Goal: Task Accomplishment & Management: Use online tool/utility

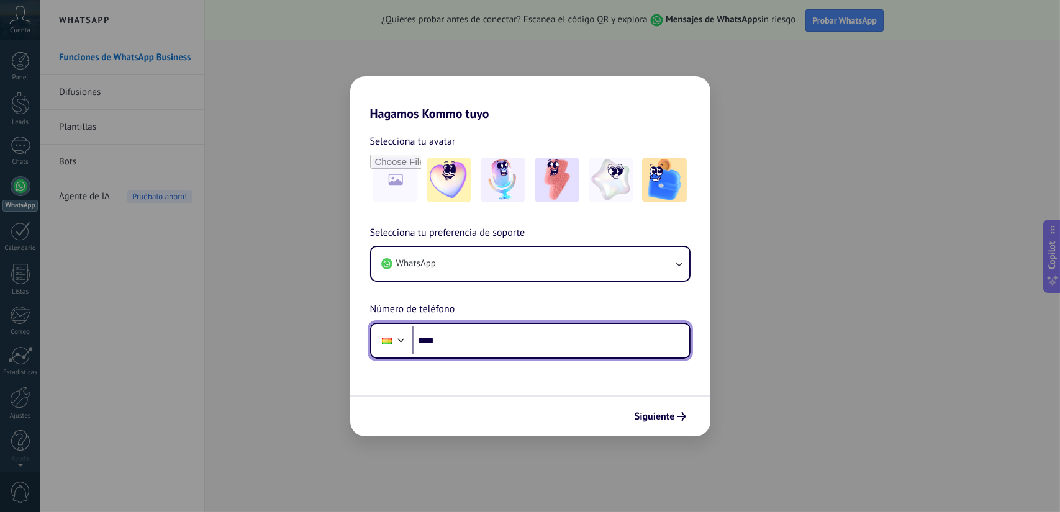
click at [447, 342] on input "****" at bounding box center [550, 341] width 277 height 29
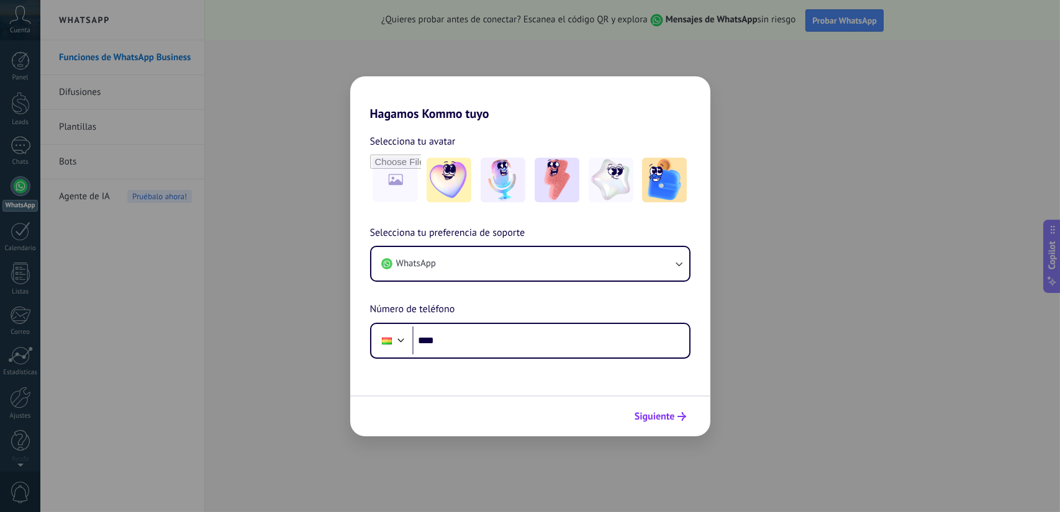
click at [646, 416] on span "Siguiente" at bounding box center [655, 416] width 40 height 9
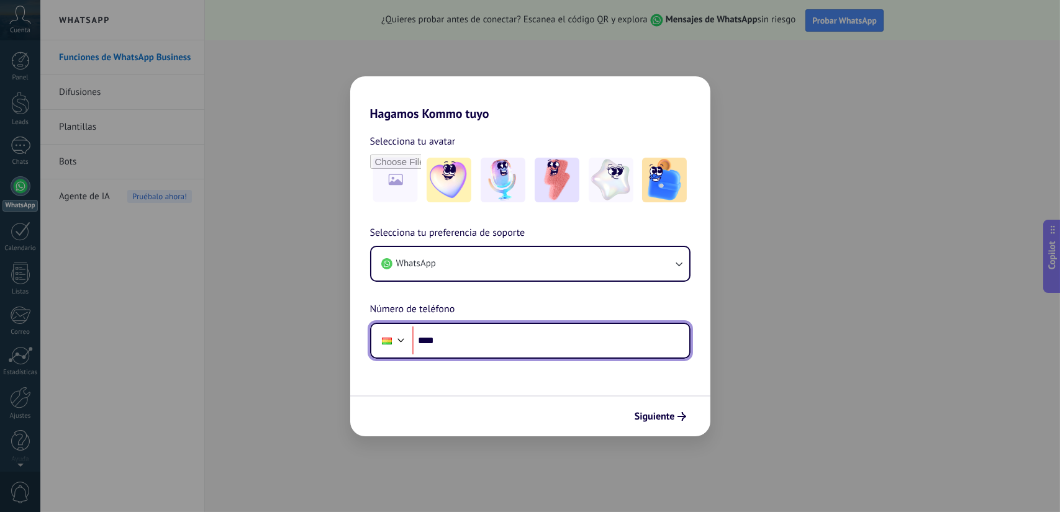
click at [451, 350] on input "****" at bounding box center [550, 341] width 277 height 29
paste input "**********"
type input "**********"
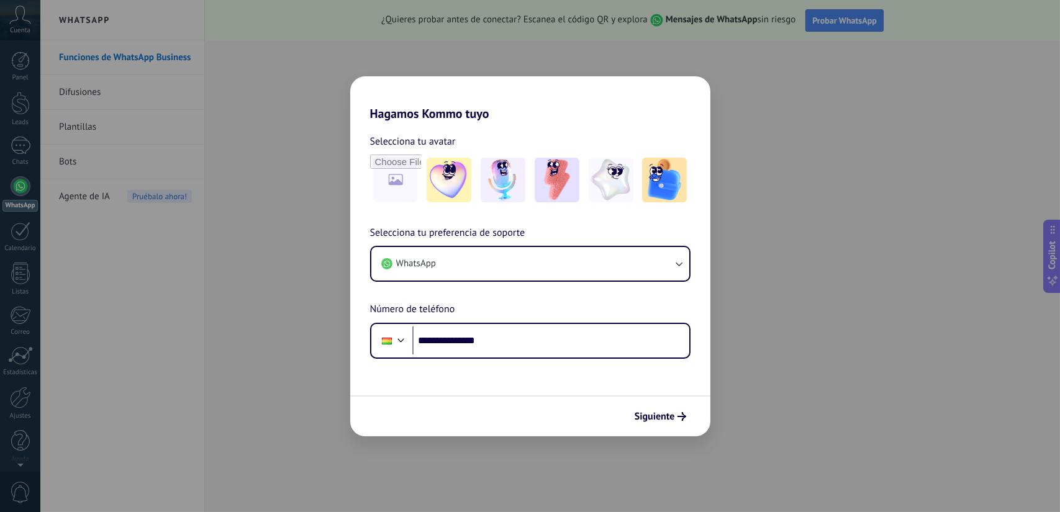
click at [665, 412] on span "Siguiente" at bounding box center [655, 416] width 40 height 9
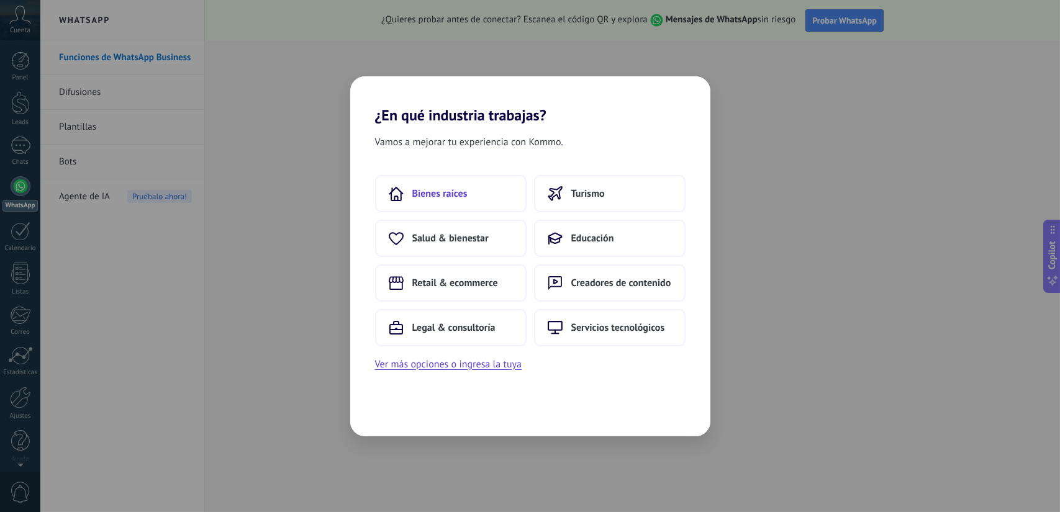
click at [471, 196] on button "Bienes raíces" at bounding box center [451, 193] width 152 height 37
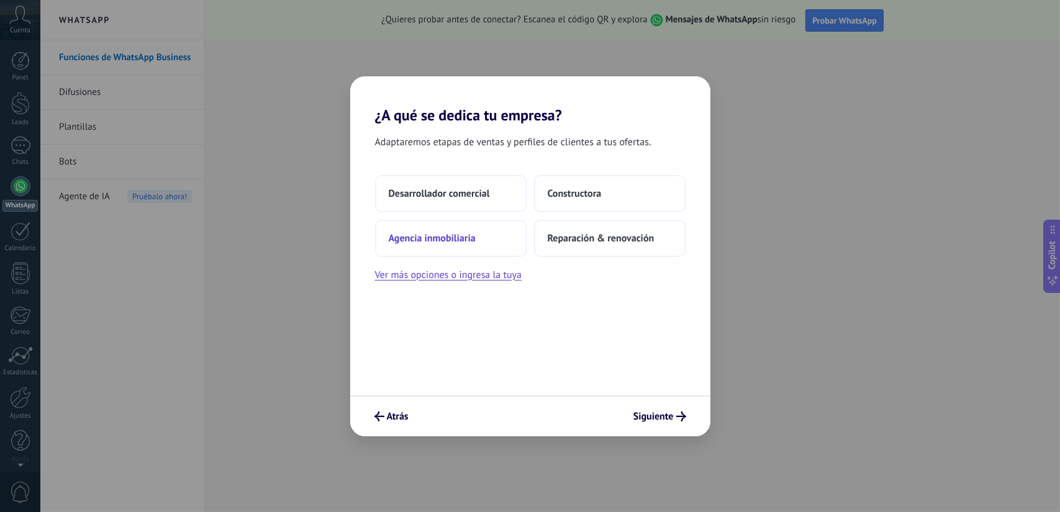
click at [432, 242] on span "Agencia inmobiliaria" at bounding box center [432, 238] width 87 height 12
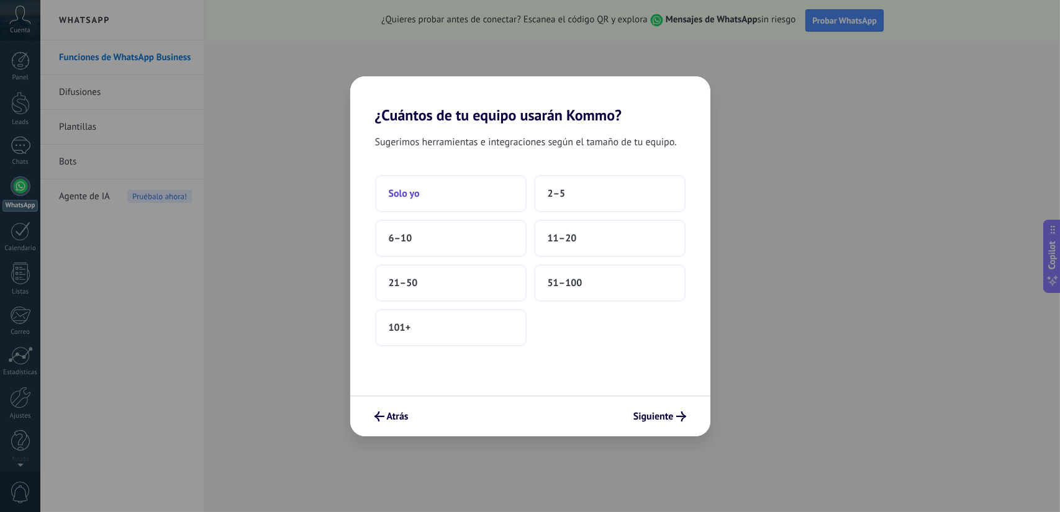
click at [417, 193] on span "Solo yo" at bounding box center [404, 194] width 31 height 12
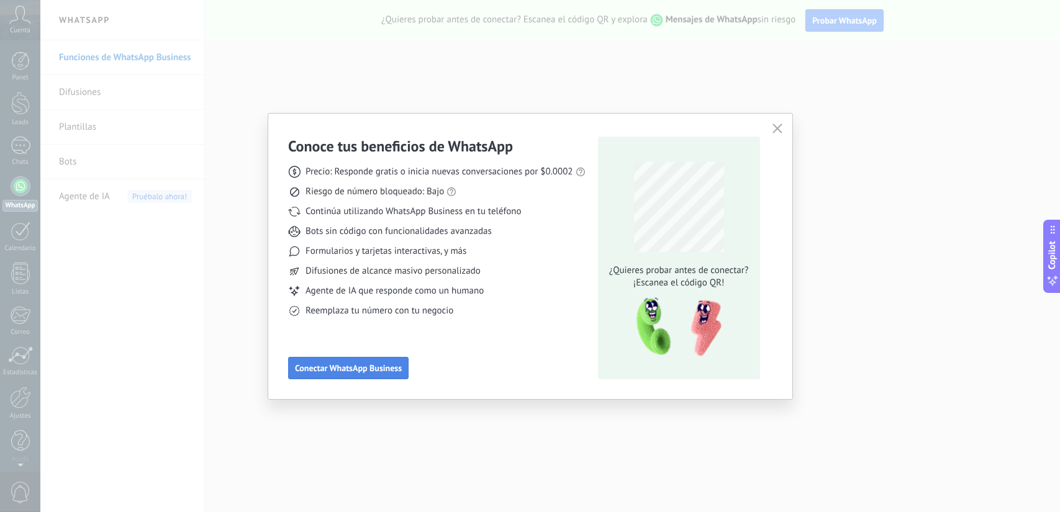
click at [335, 371] on span "Conectar WhatsApp Business" at bounding box center [348, 368] width 107 height 9
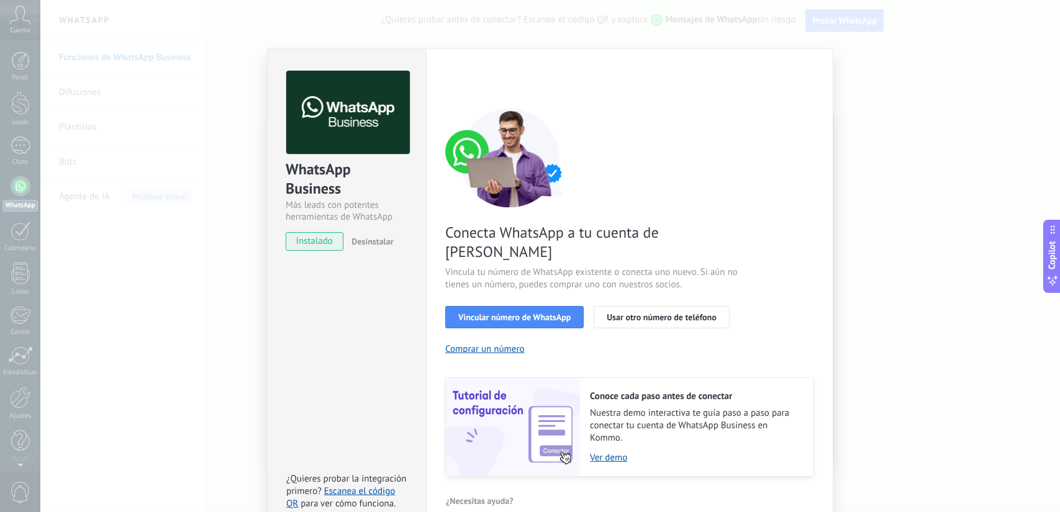
scroll to position [24, 0]
click at [508, 312] on span "Vincular número de WhatsApp" at bounding box center [514, 316] width 112 height 9
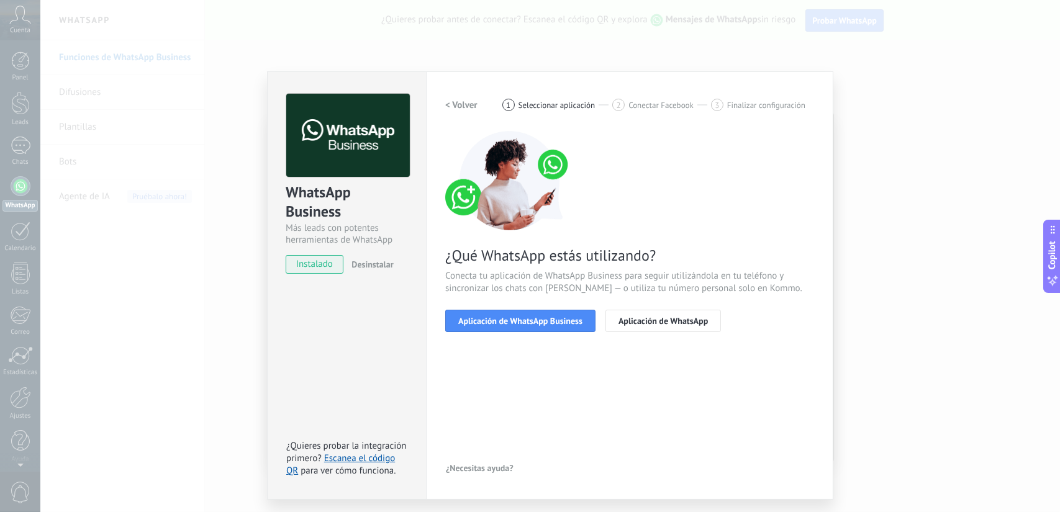
scroll to position [0, 0]
click at [512, 318] on span "Aplicación de WhatsApp Business" at bounding box center [520, 321] width 124 height 9
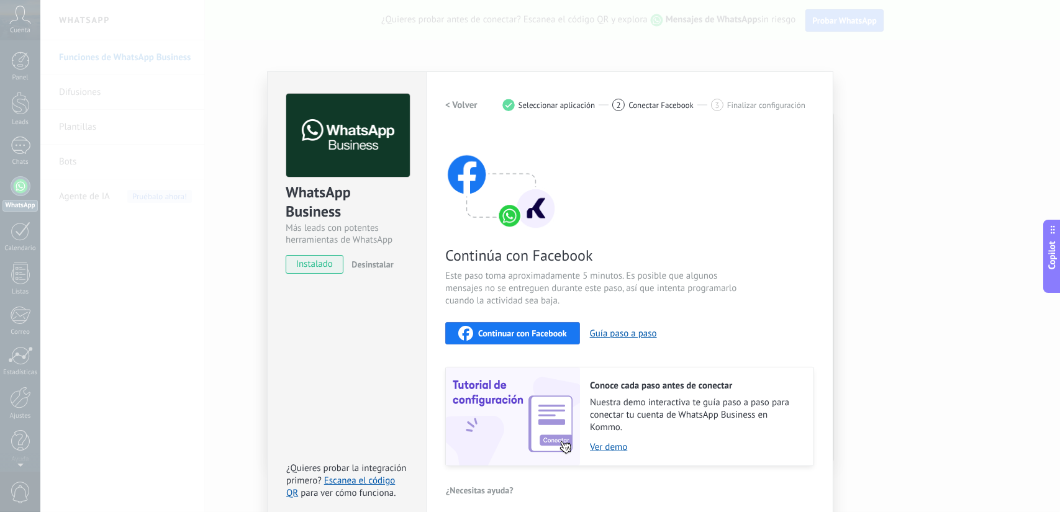
click at [482, 331] on span "Continuar con Facebook" at bounding box center [522, 333] width 89 height 9
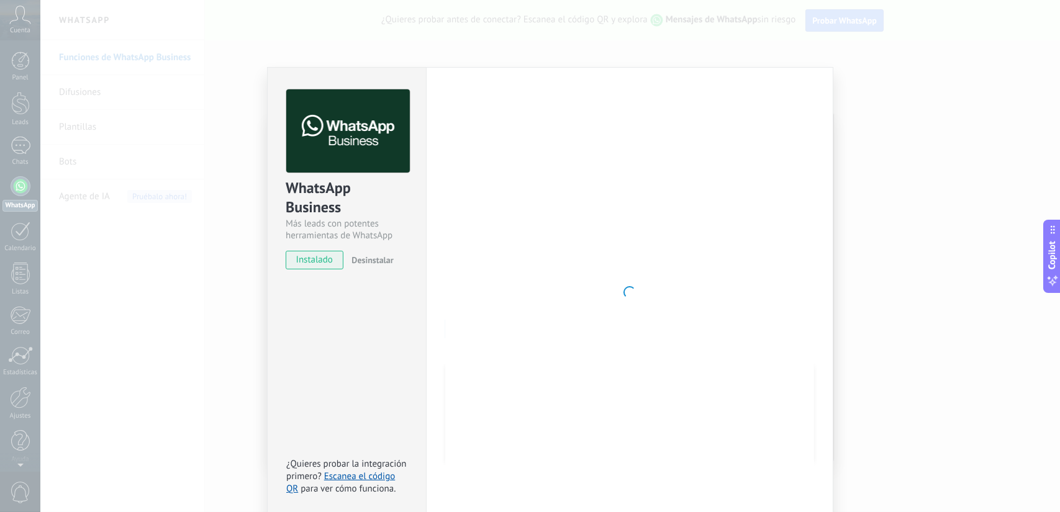
scroll to position [9, 0]
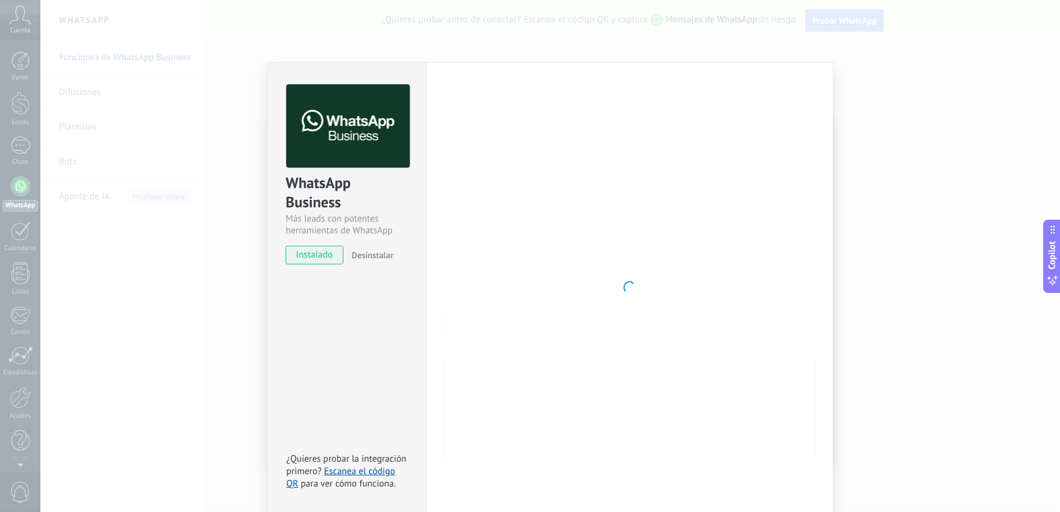
click at [299, 260] on span "instalado" at bounding box center [314, 255] width 57 height 19
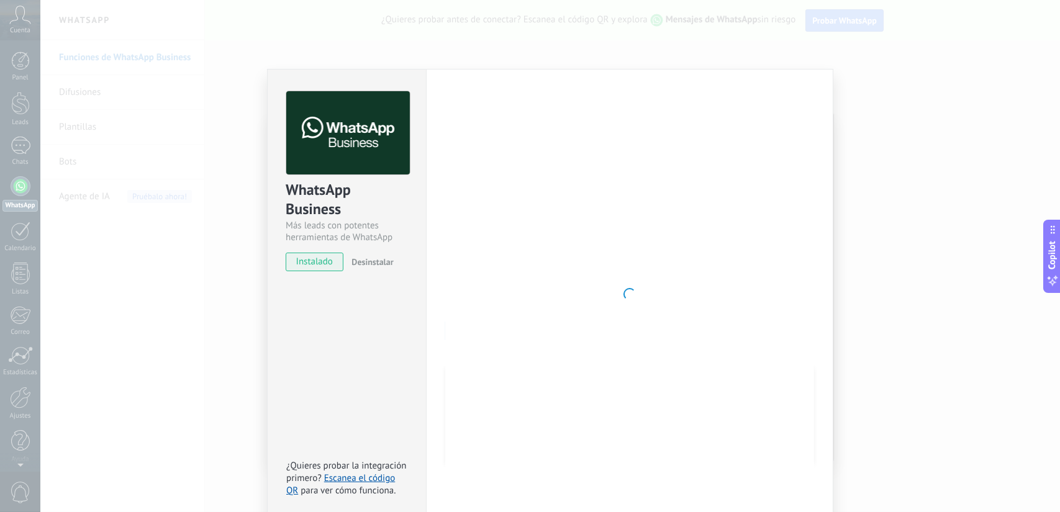
scroll to position [0, 0]
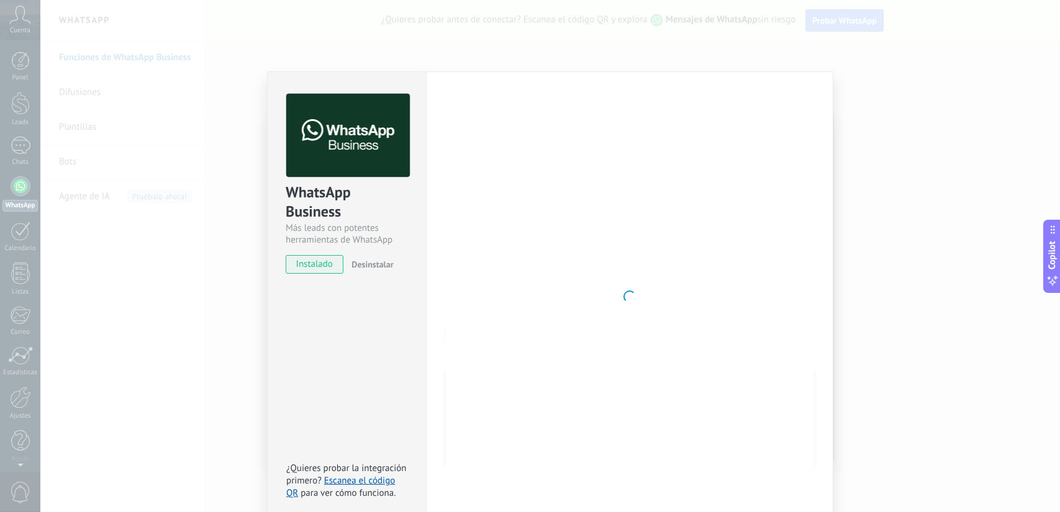
click at [114, 222] on div "WhatsApp Business Más leads con potentes herramientas de WhatsApp instalado Des…" at bounding box center [550, 256] width 1020 height 512
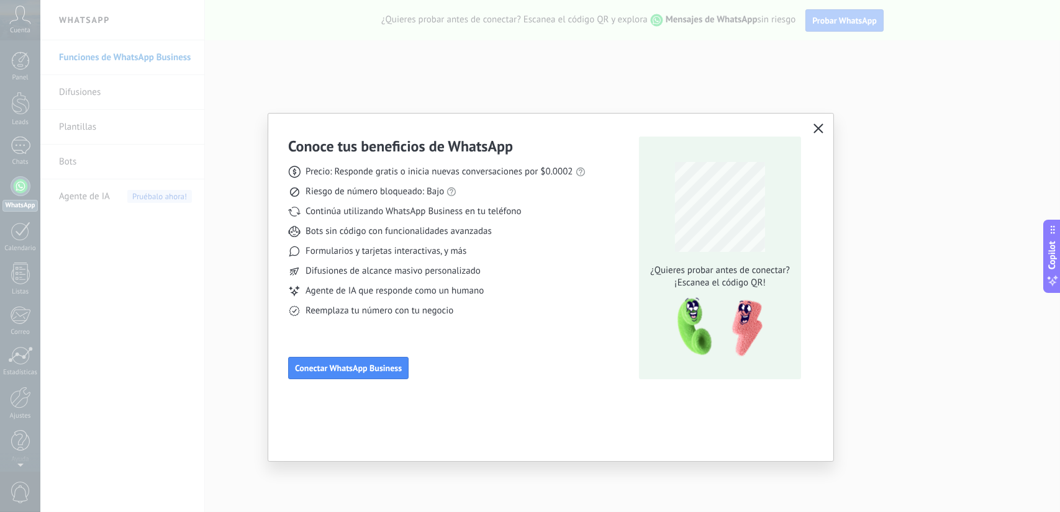
click at [810, 127] on button "button" at bounding box center [818, 128] width 16 height 17
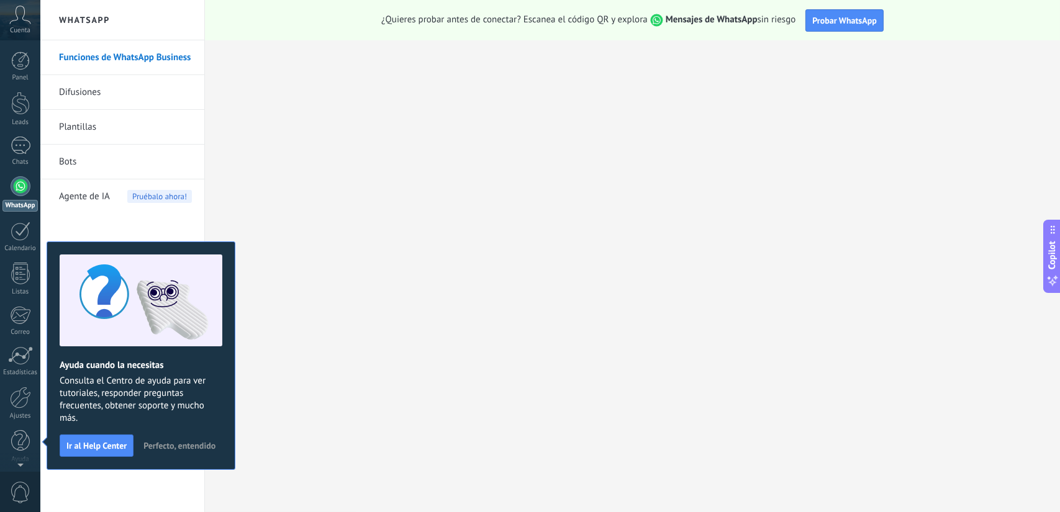
click at [94, 452] on button "Ir al Help Center" at bounding box center [97, 446] width 74 height 22
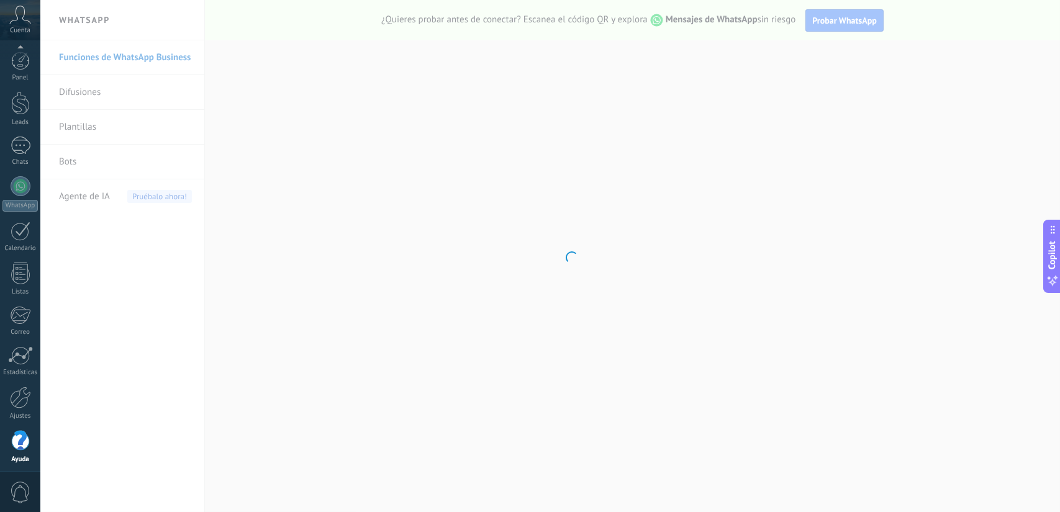
scroll to position [4, 0]
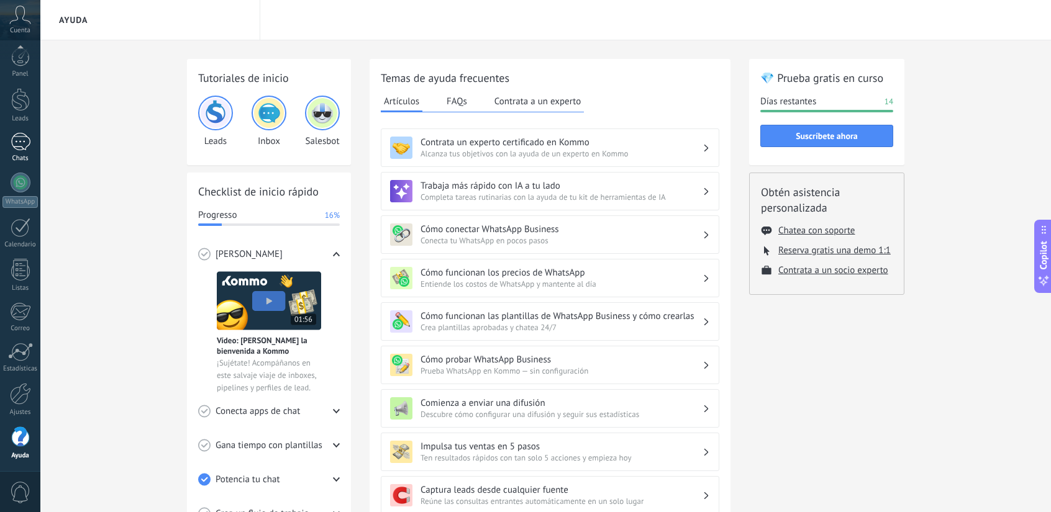
click at [30, 146] on div at bounding box center [21, 142] width 20 height 18
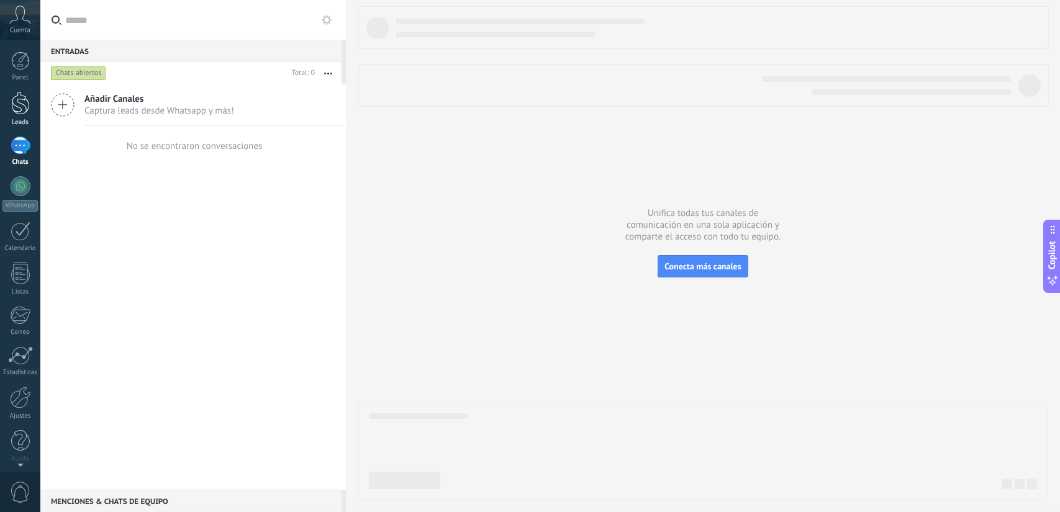
click at [16, 108] on div at bounding box center [20, 103] width 19 height 23
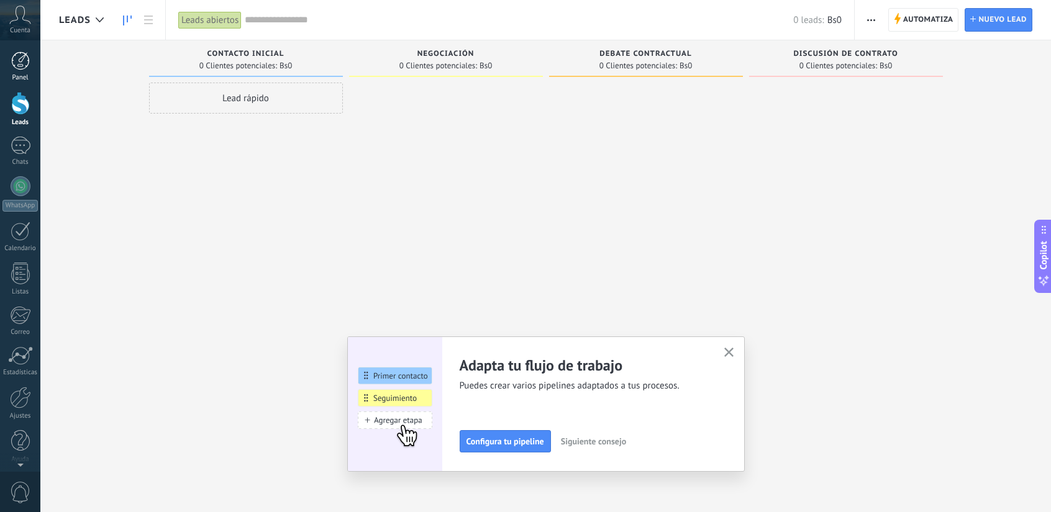
click at [23, 60] on div at bounding box center [20, 61] width 19 height 19
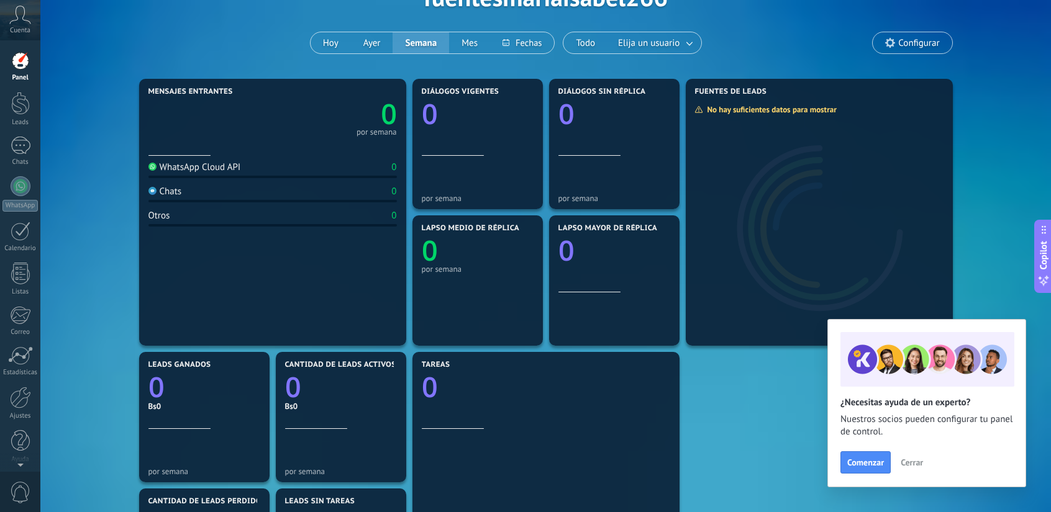
scroll to position [248, 0]
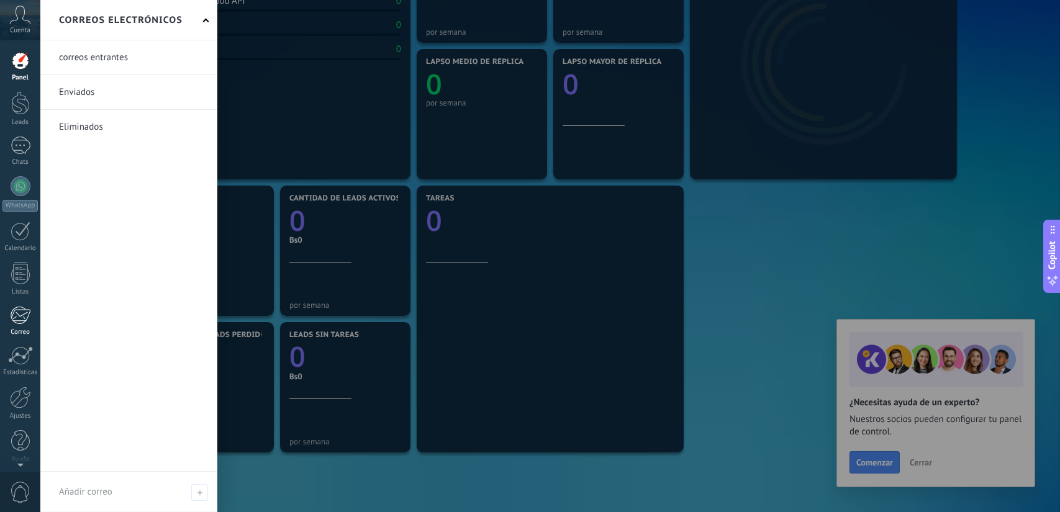
click at [20, 324] on div at bounding box center [20, 315] width 20 height 19
